Goal: Information Seeking & Learning: Learn about a topic

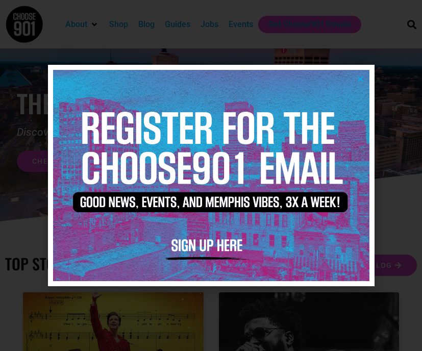
click at [359, 80] on icon "Close" at bounding box center [361, 79] width 8 height 8
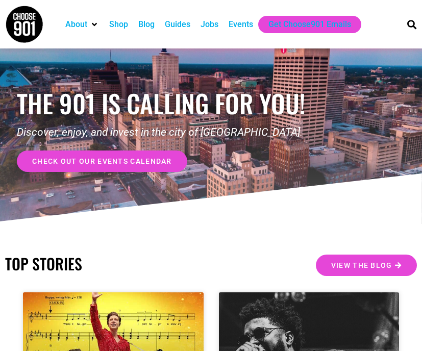
click at [211, 26] on div "Jobs" at bounding box center [210, 24] width 18 height 12
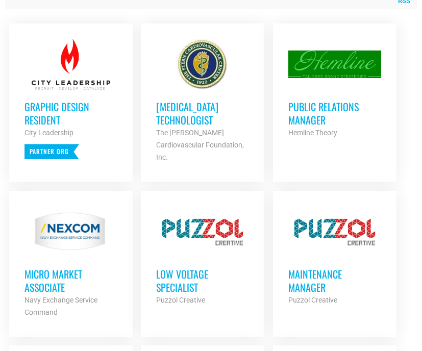
scroll to position [485, 0]
click at [300, 132] on strong "Hemline Theory" at bounding box center [312, 133] width 49 height 8
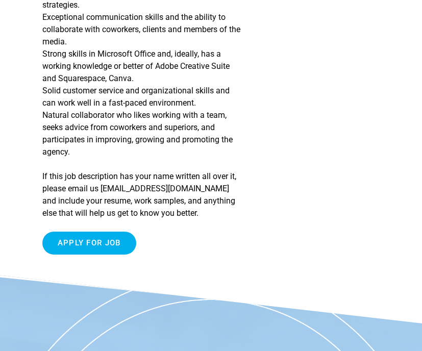
scroll to position [1087, 0]
